Goal: Navigation & Orientation: Find specific page/section

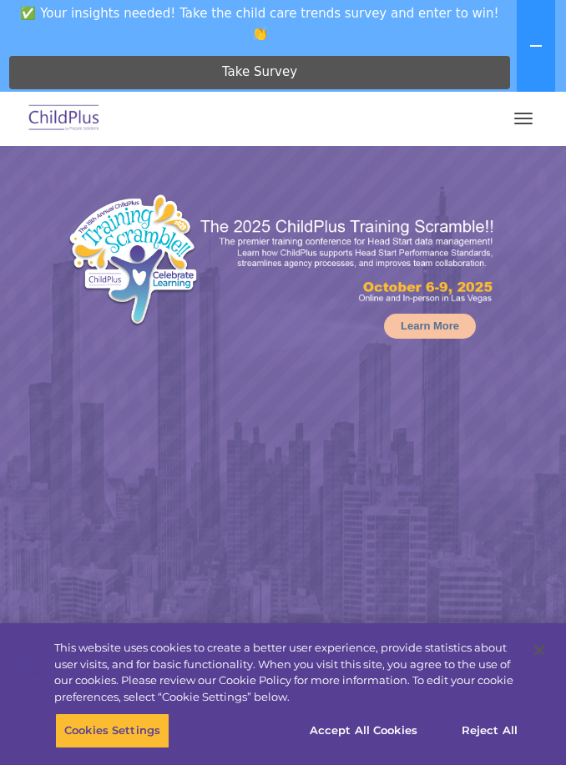
select select "MEDIUM"
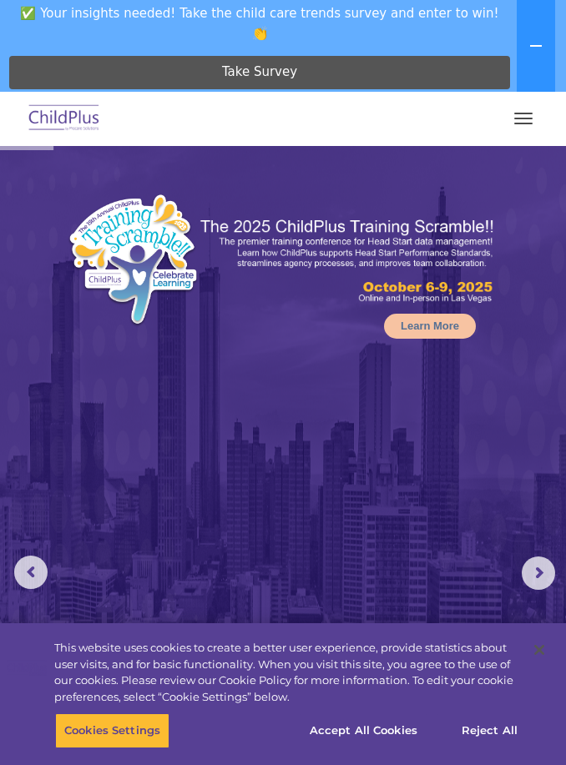
click at [521, 113] on span "button" at bounding box center [523, 114] width 18 height 2
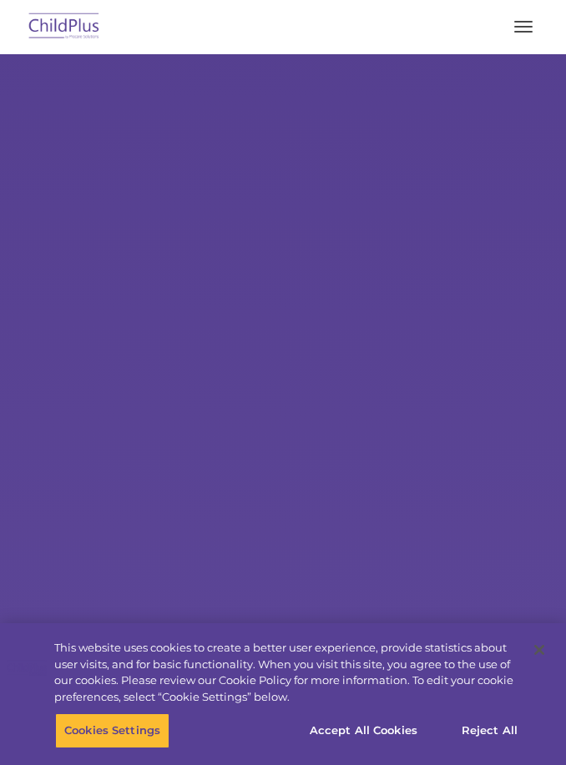
type input ""
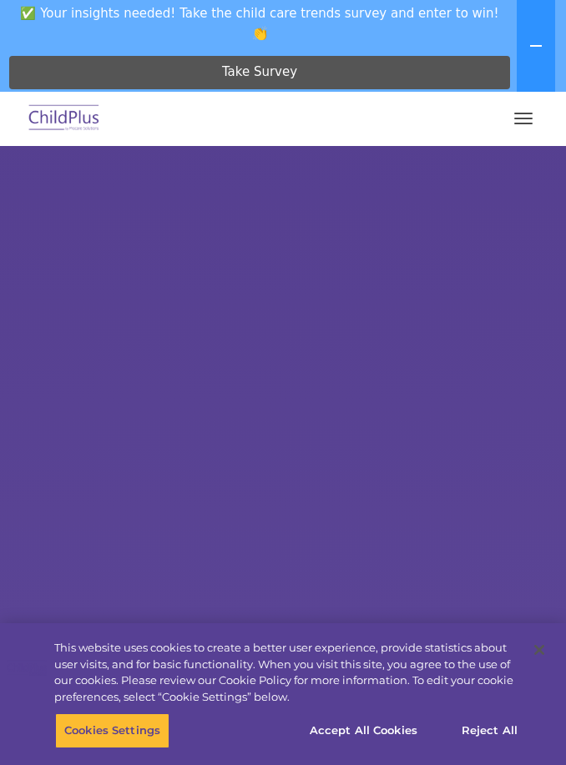
select select "MEDIUM"
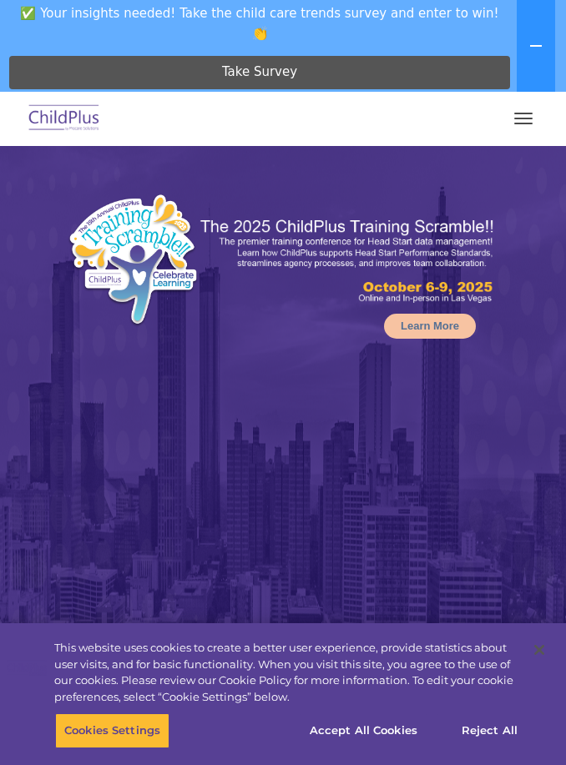
click at [535, 118] on button "button" at bounding box center [523, 118] width 35 height 27
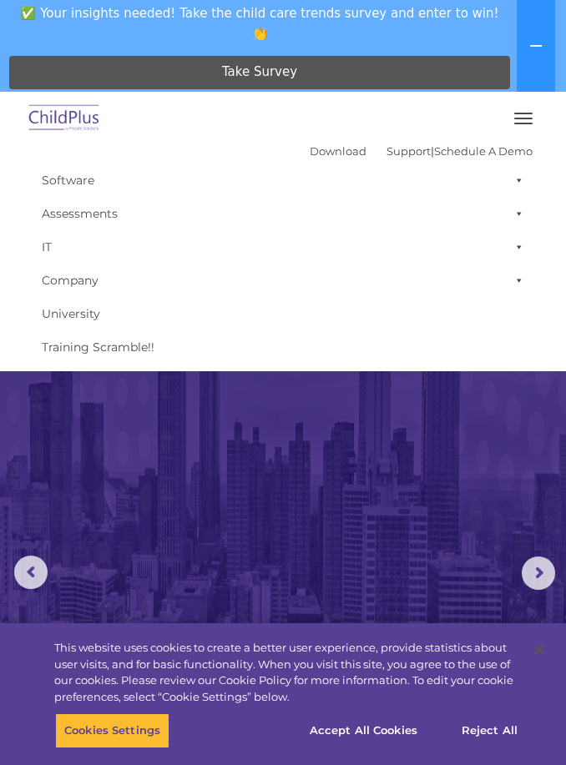
click at [309, 441] on img at bounding box center [283, 518] width 566 height 744
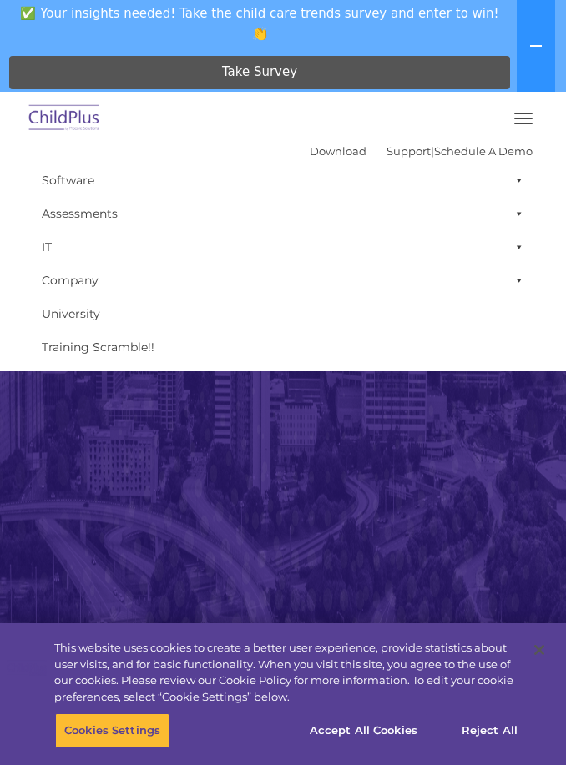
scroll to position [249, 0]
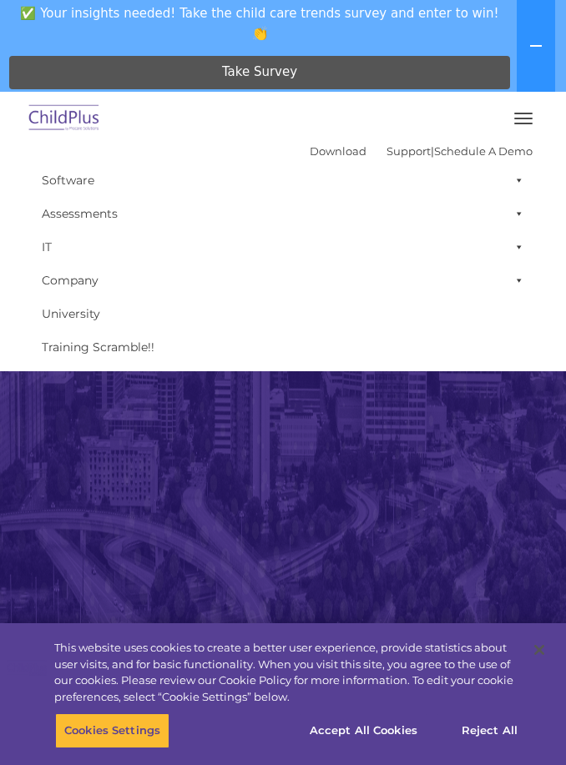
click at [522, 119] on button "button" at bounding box center [523, 118] width 35 height 27
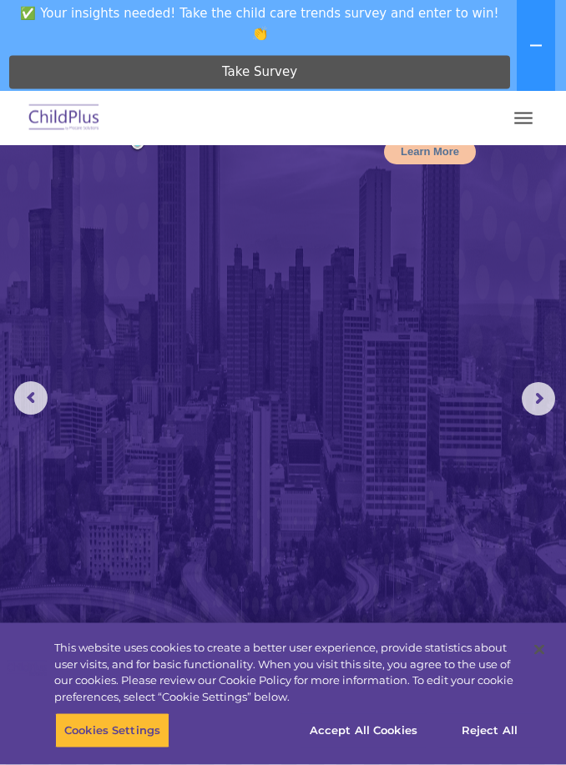
scroll to position [0, 0]
